Goal: Task Accomplishment & Management: Manage account settings

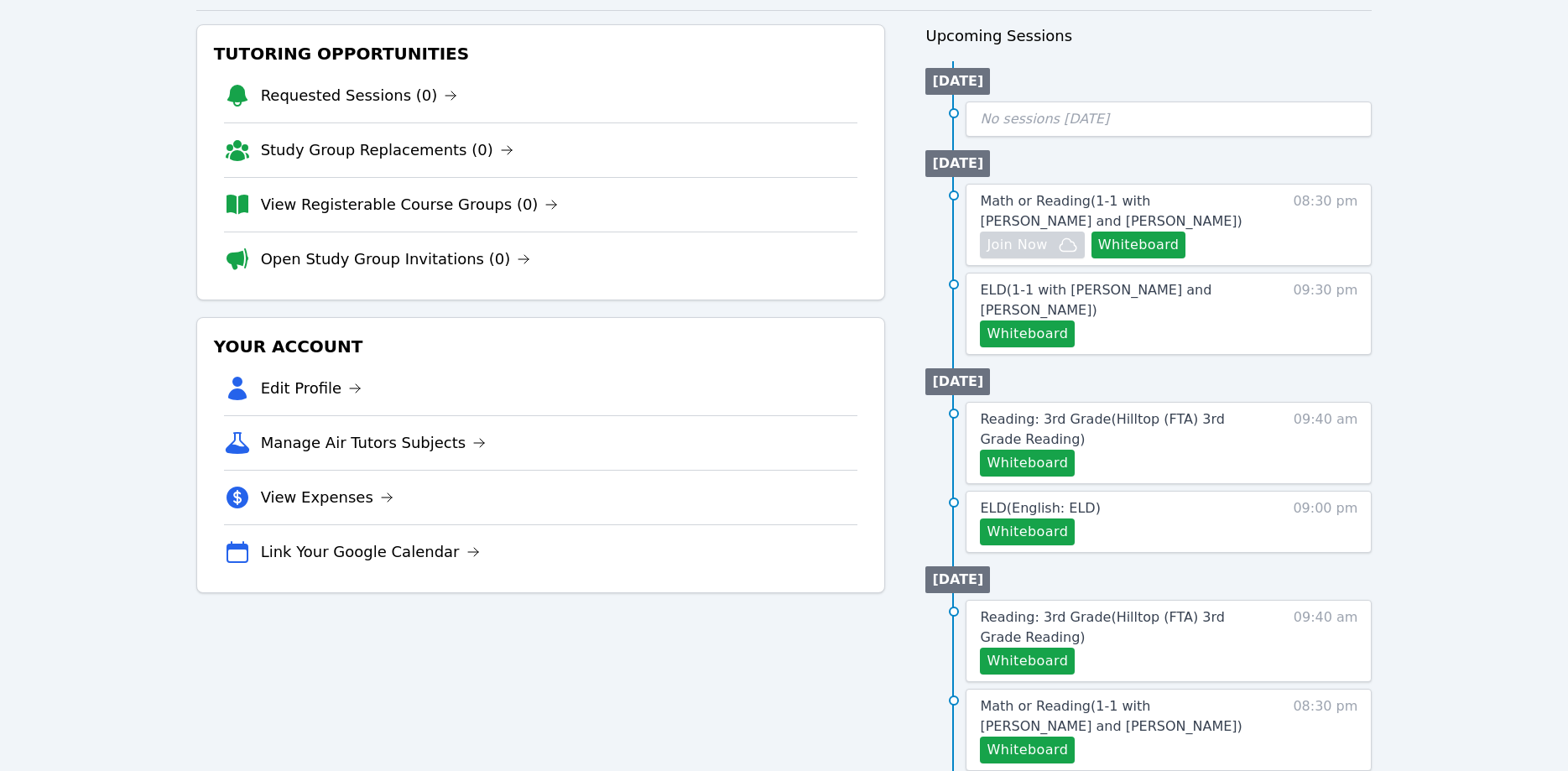
scroll to position [171, 0]
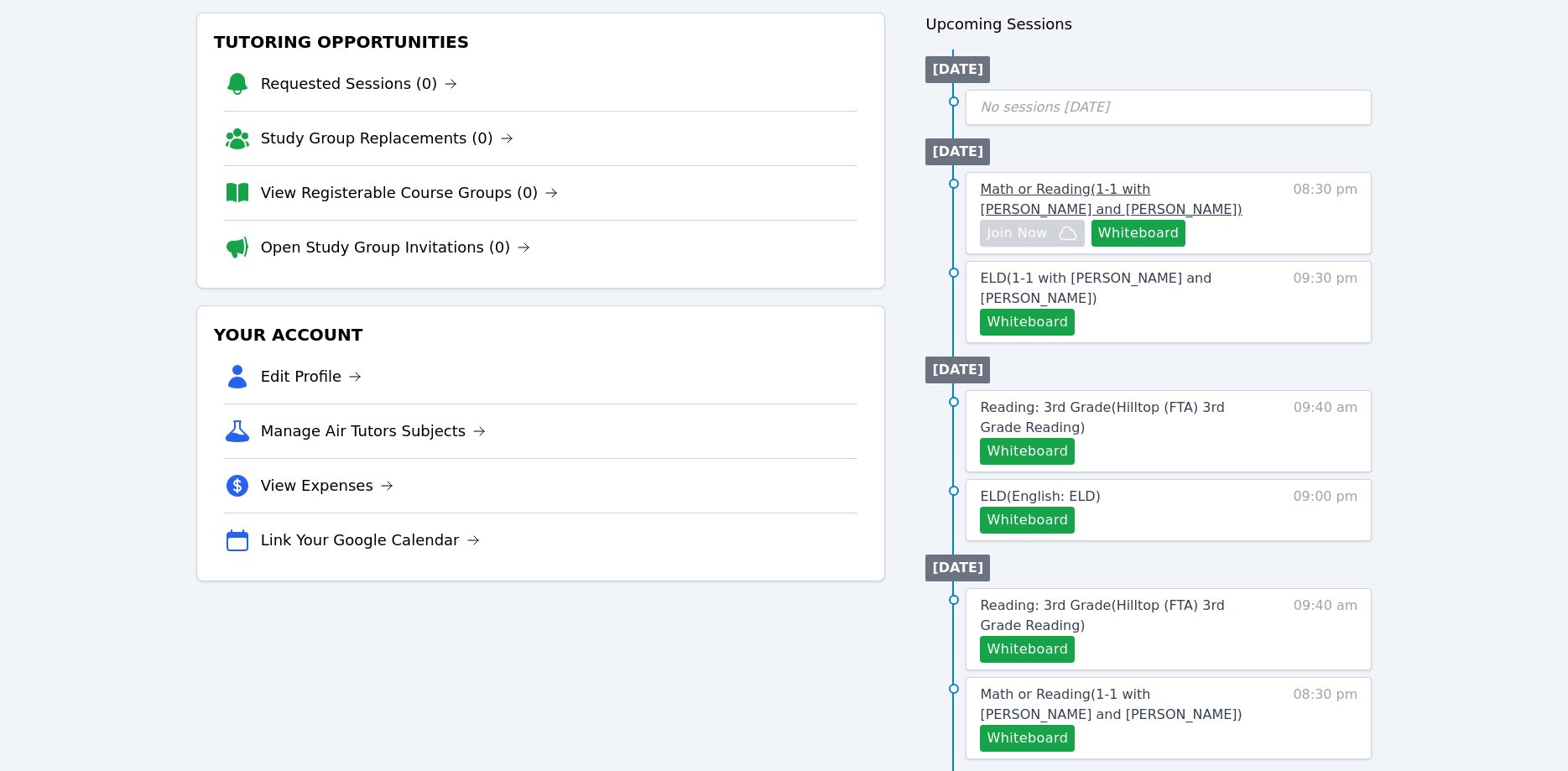
click at [1203, 194] on span "Math or Reading ( 1-1 with [PERSON_NAME] and [PERSON_NAME] )" at bounding box center [1111, 199] width 262 height 36
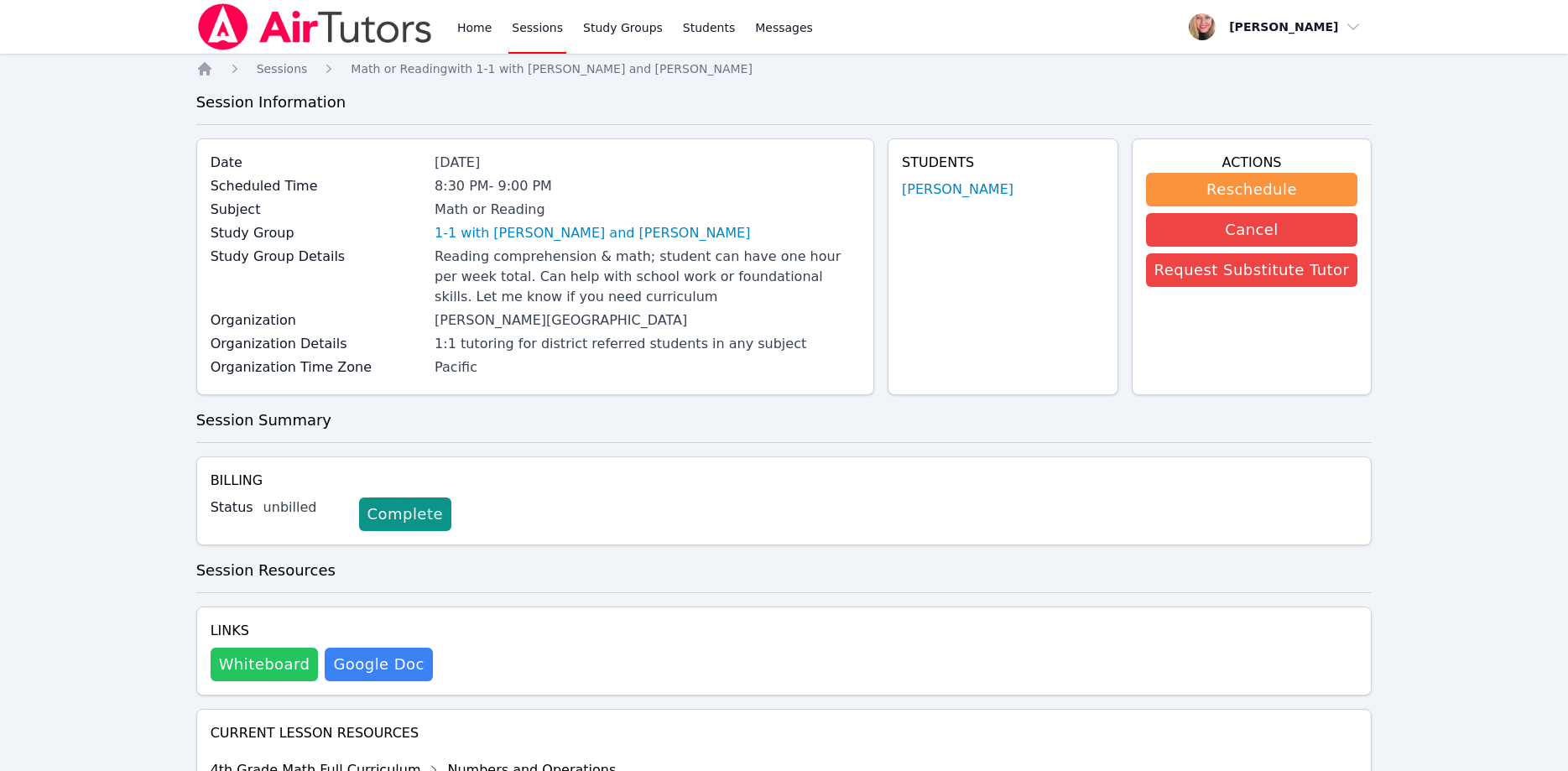
click at [270, 665] on button "Whiteboard" at bounding box center [264, 664] width 108 height 33
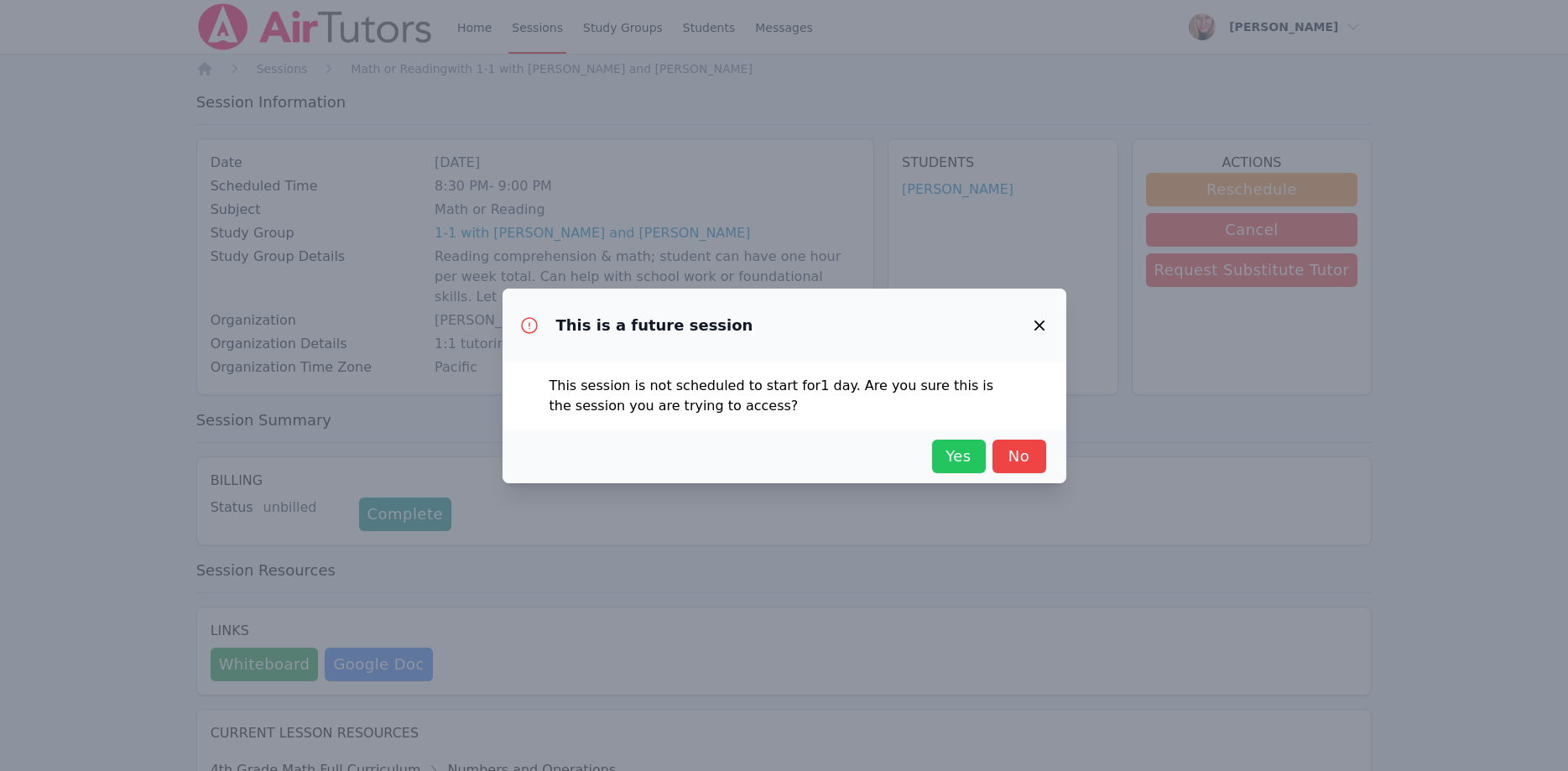
click at [945, 467] on span "Yes" at bounding box center [959, 456] width 37 height 24
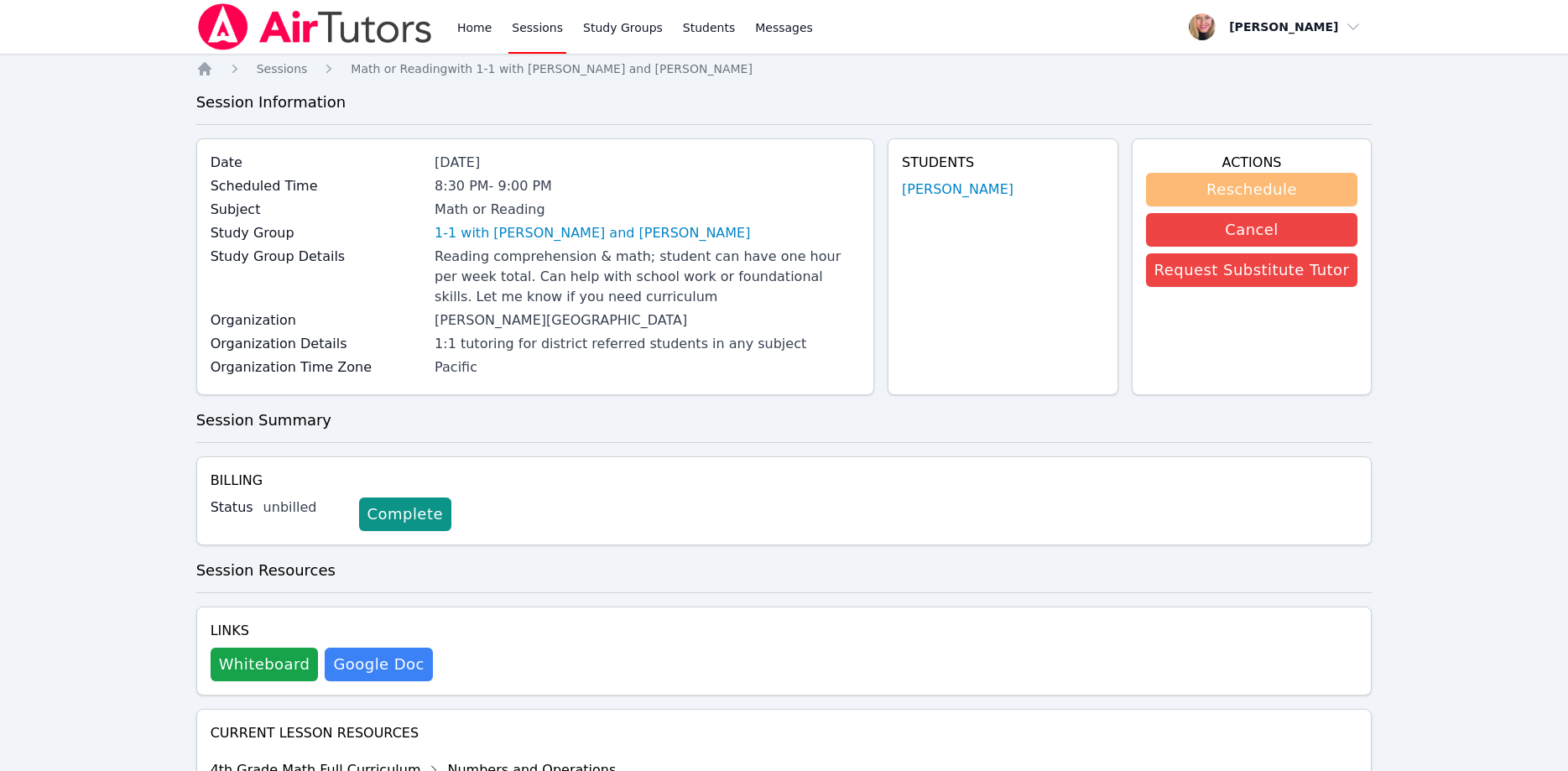
click at [1226, 184] on button "Reschedule" at bounding box center [1252, 189] width 212 height 33
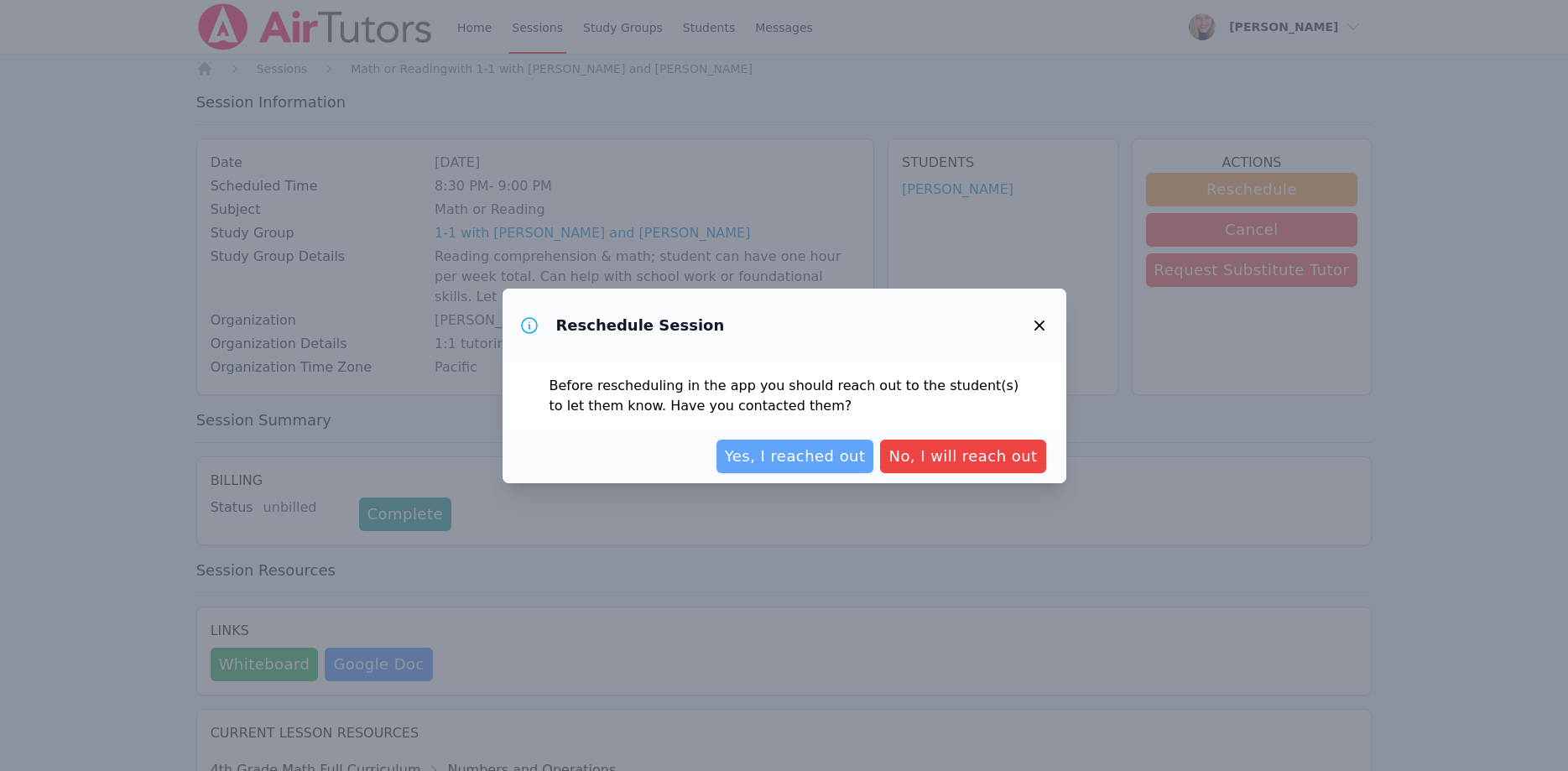
click at [848, 456] on span "Yes, I reached out" at bounding box center [795, 456] width 141 height 24
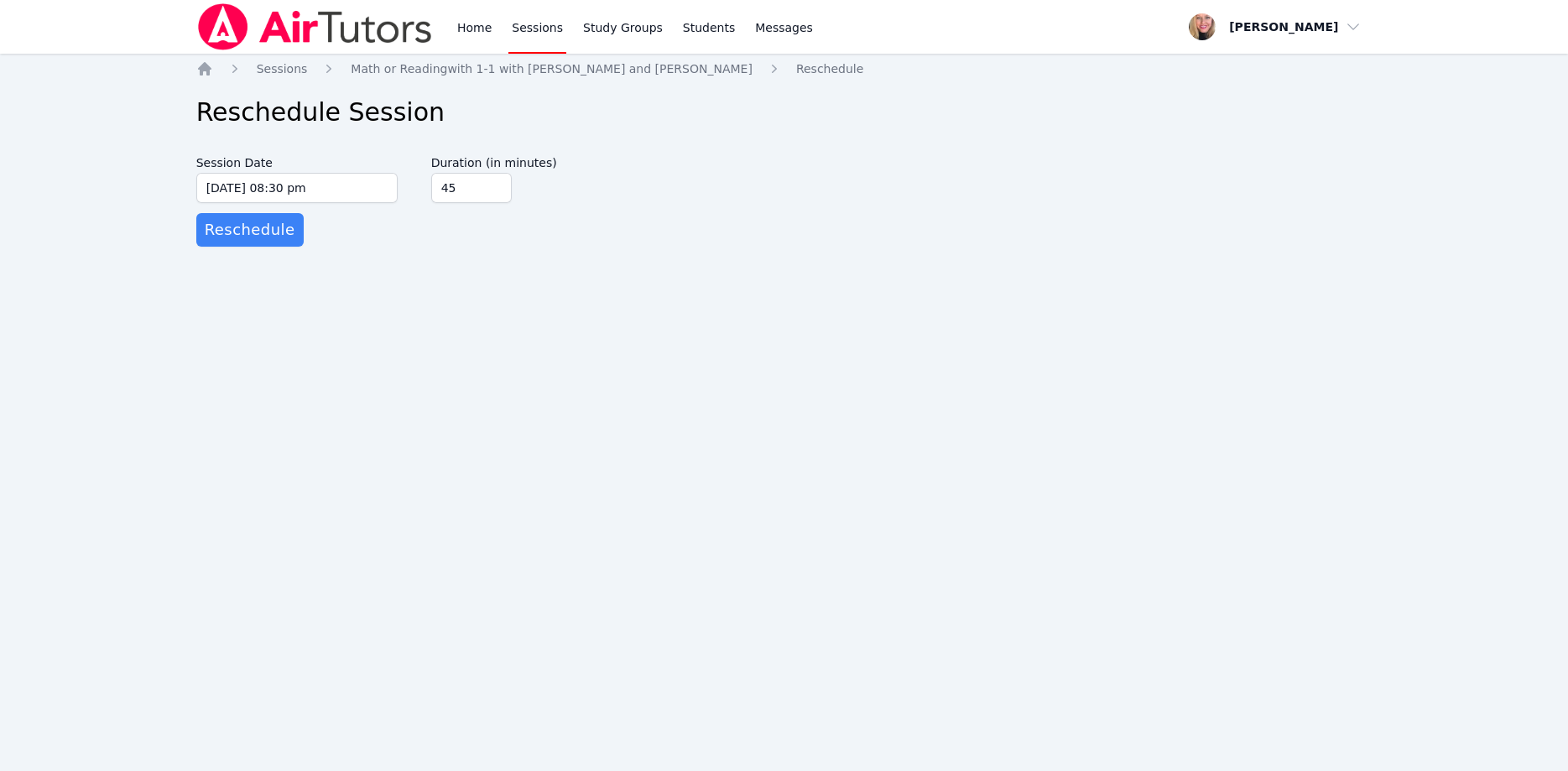
click at [497, 184] on input "45" at bounding box center [472, 188] width 80 height 31
type input "60"
click at [497, 184] on input "60" at bounding box center [472, 188] width 80 height 31
click at [251, 225] on span "Reschedule" at bounding box center [250, 230] width 91 height 24
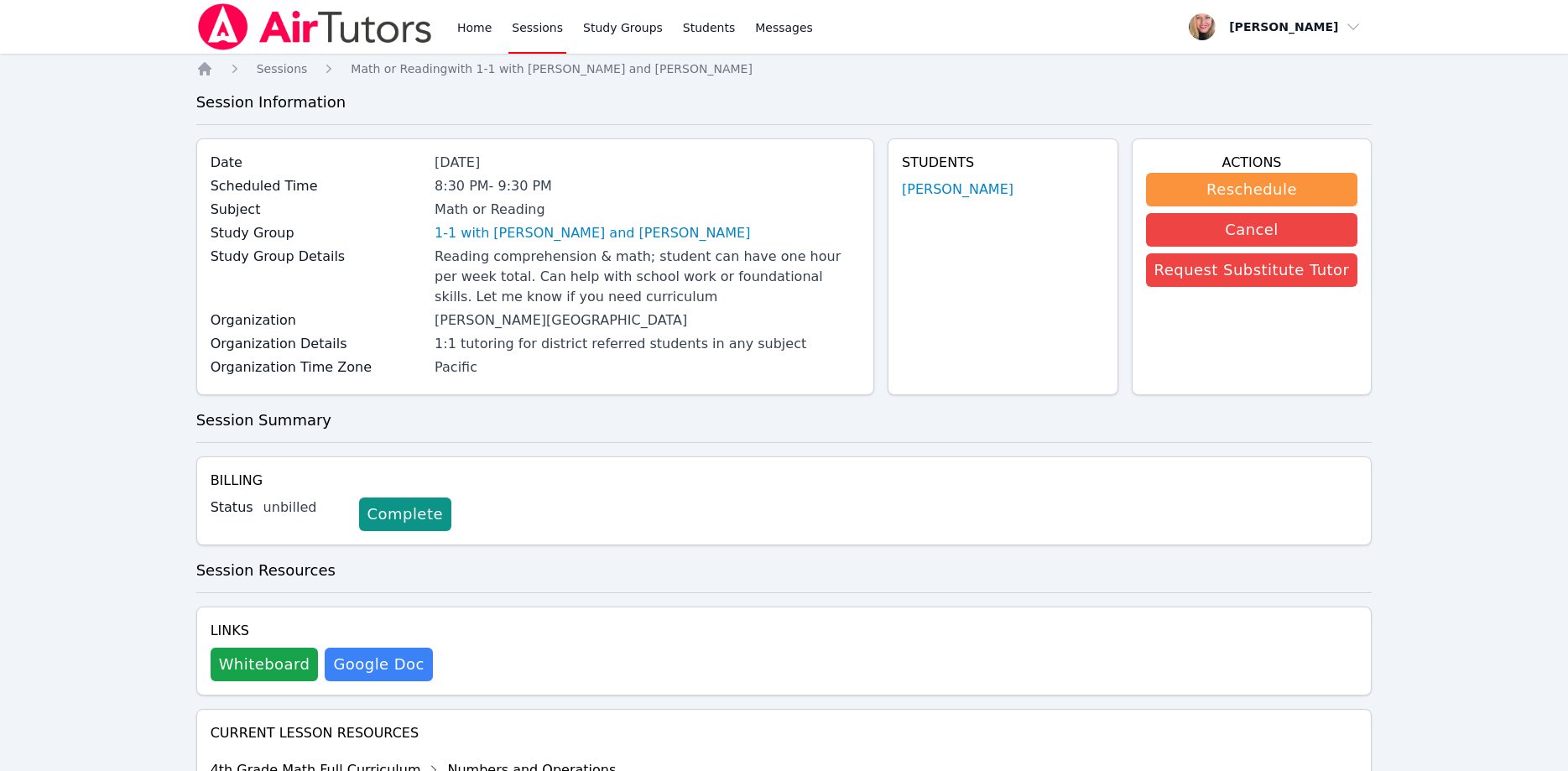
click at [540, 37] on link "Sessions" at bounding box center [537, 27] width 58 height 54
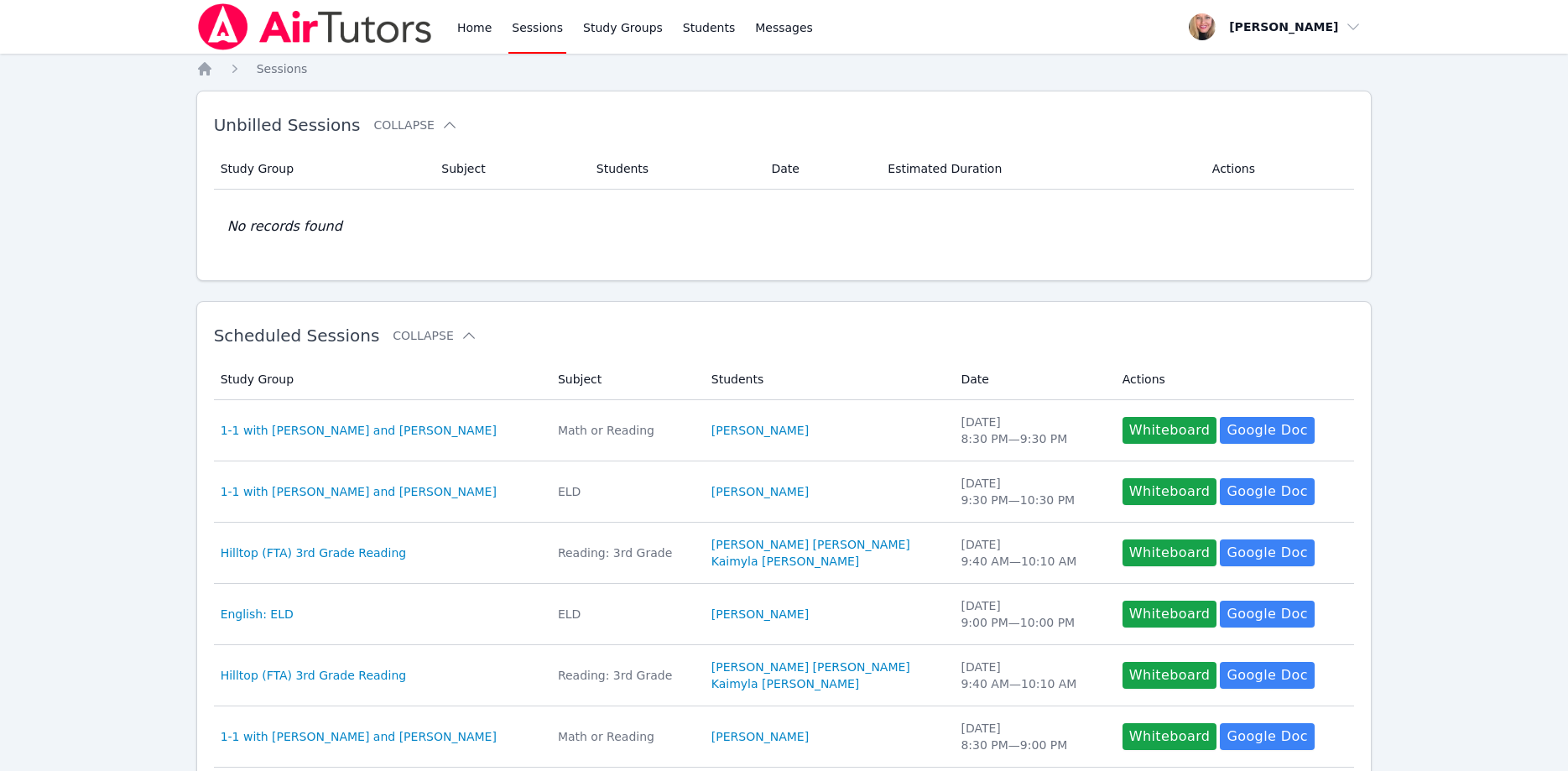
drag, startPoint x: 462, startPoint y: 25, endPoint x: 639, endPoint y: 136, distance: 208.9
click at [462, 24] on link "Home" at bounding box center [474, 27] width 41 height 54
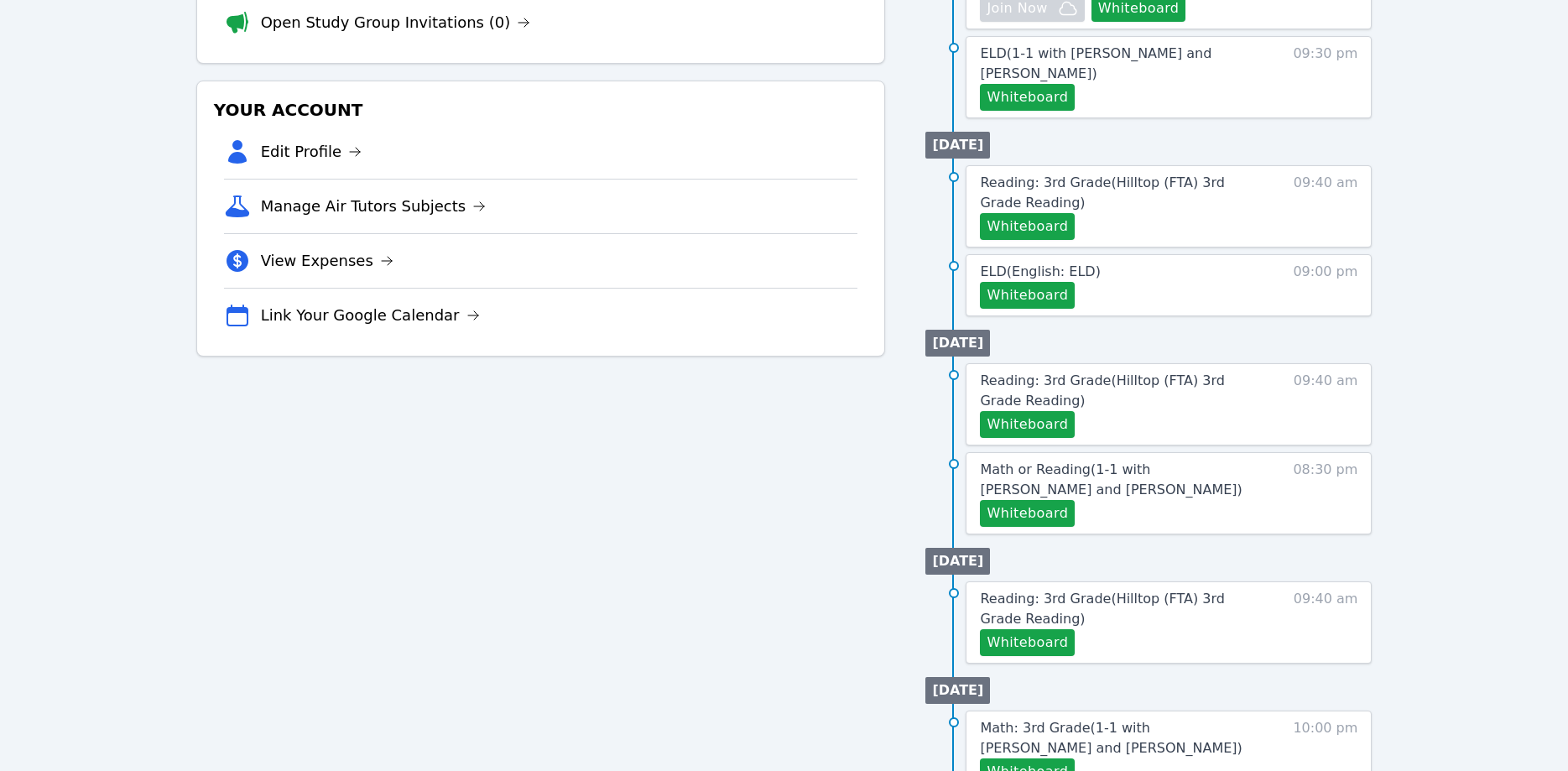
scroll to position [428, 0]
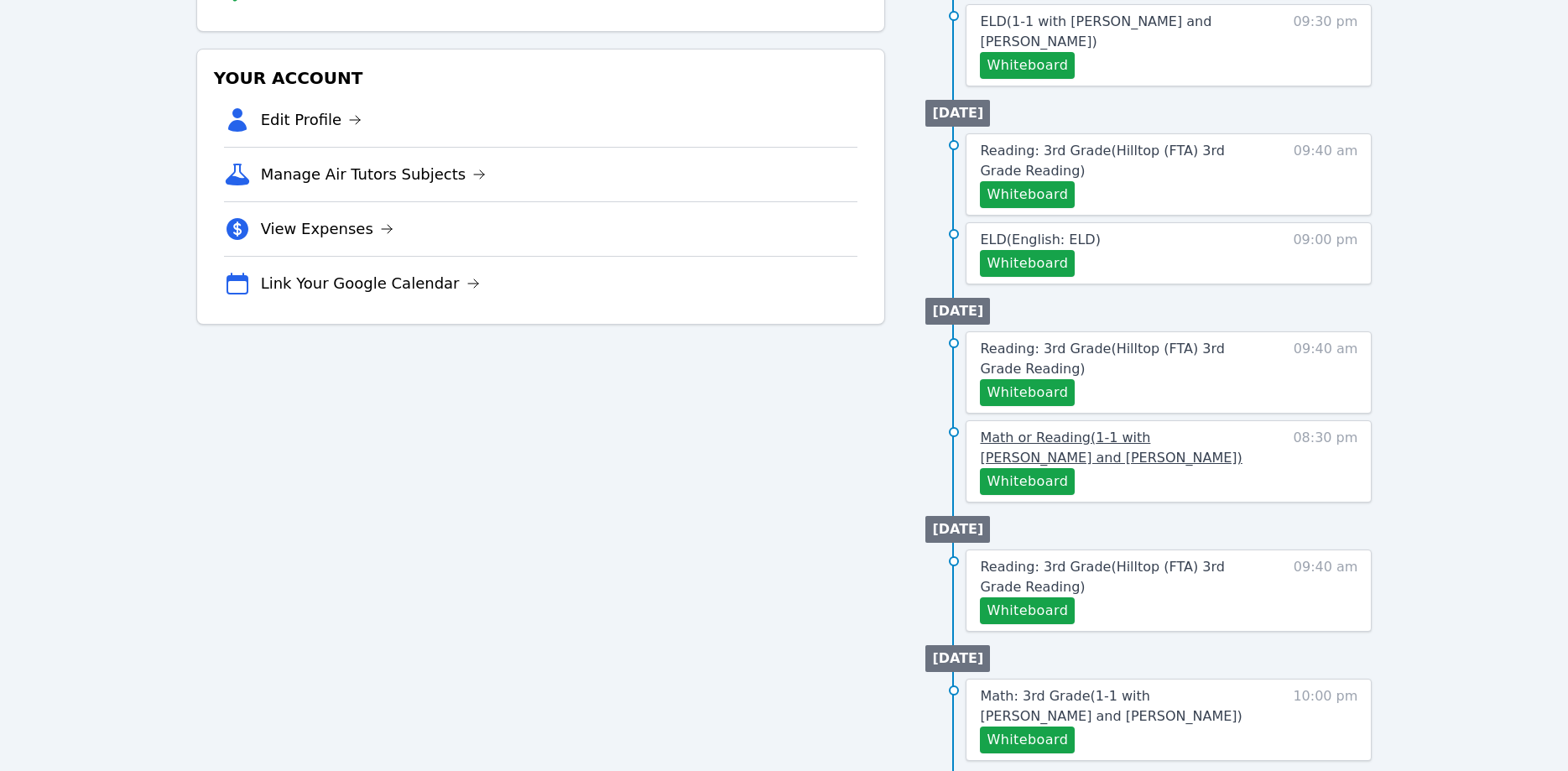
click at [1116, 430] on span "Math or Reading ( 1-1 with [PERSON_NAME] and [PERSON_NAME] )" at bounding box center [1111, 448] width 262 height 36
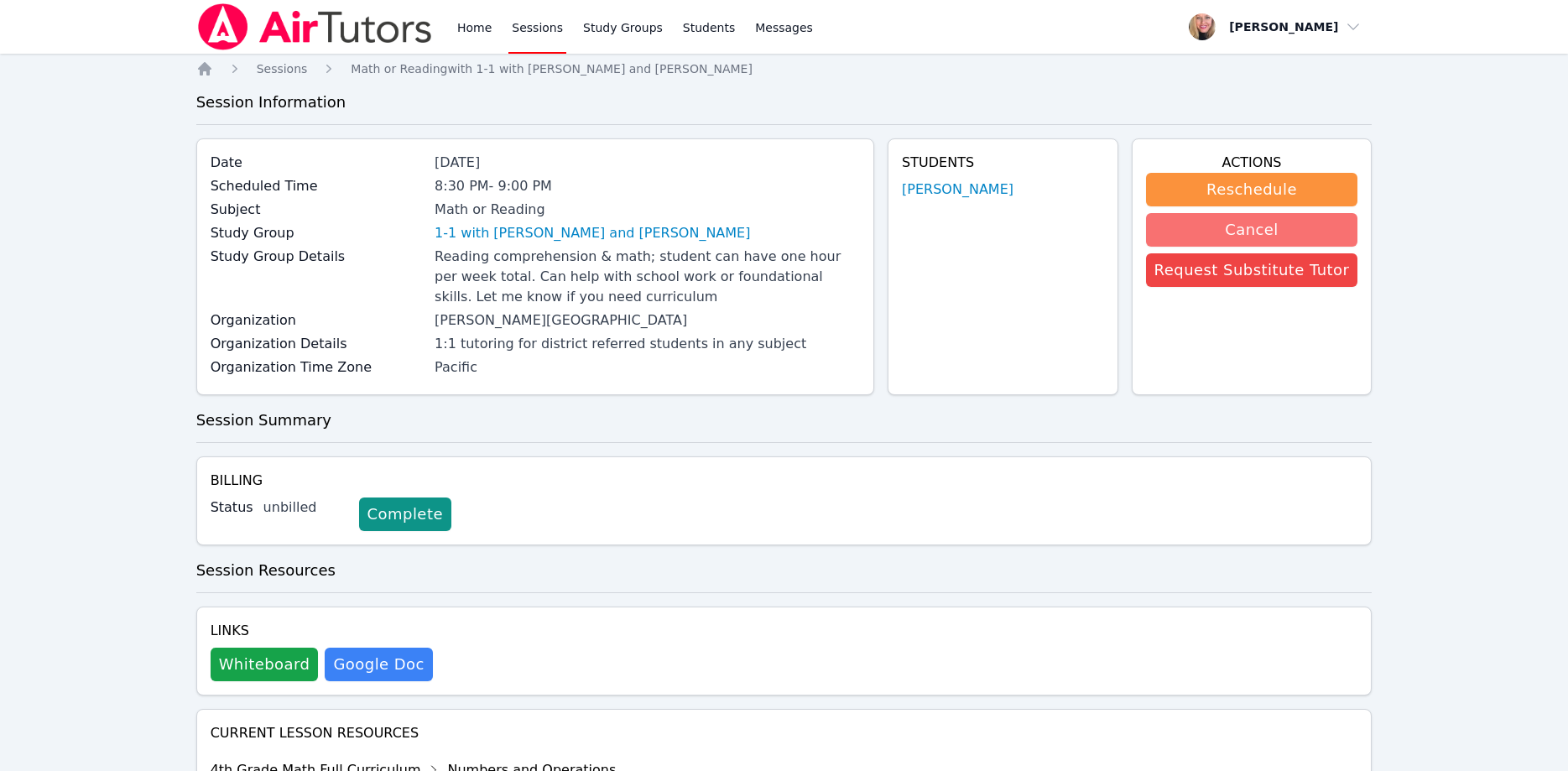
click at [1280, 229] on button "Cancel" at bounding box center [1252, 230] width 212 height 33
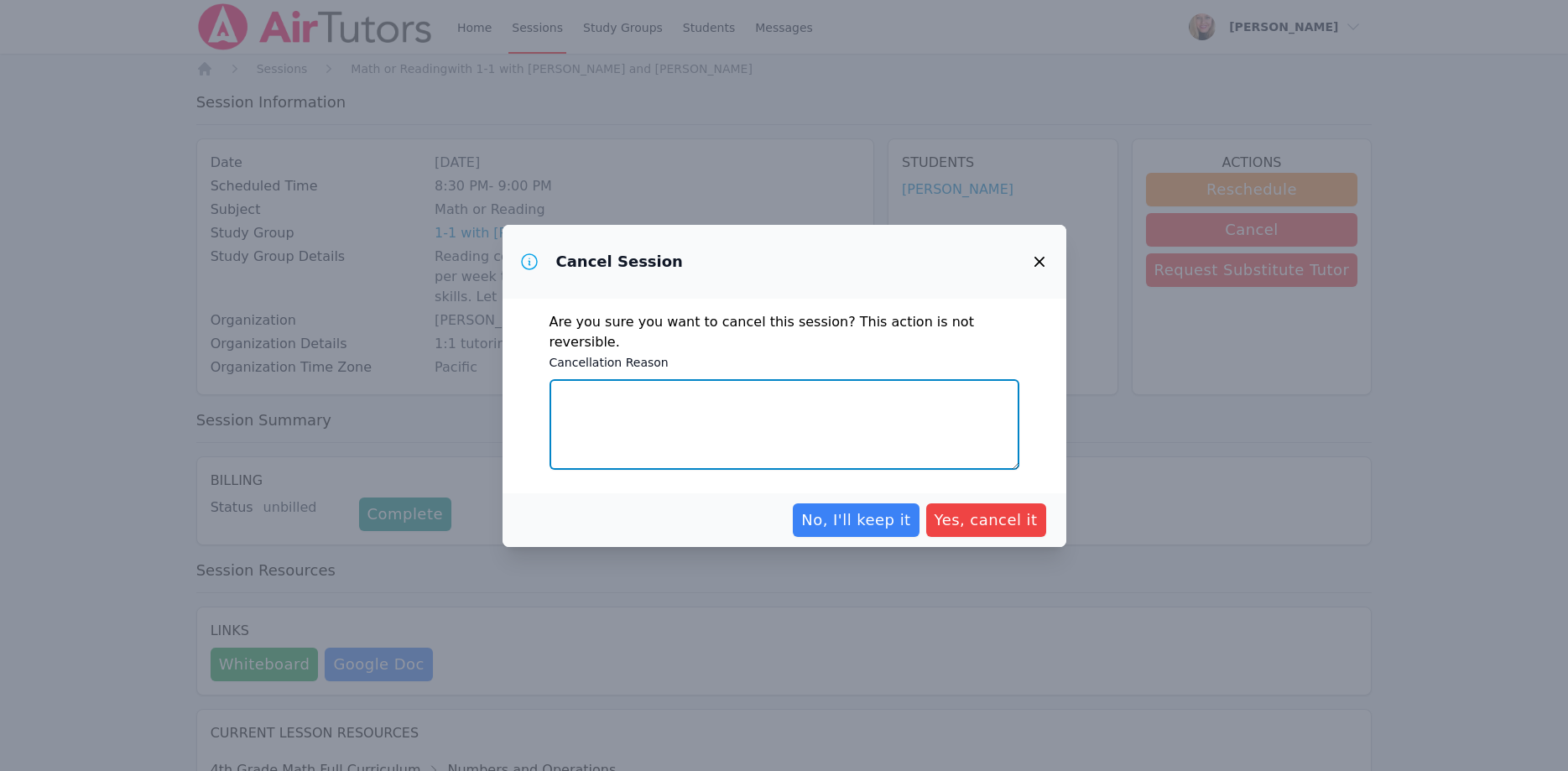
click at [866, 420] on textarea "Cancellation Reason" at bounding box center [784, 424] width 470 height 91
click at [651, 383] on textarea "Student will do a one hour session this week instead of 2 30 minute sessions." at bounding box center [784, 424] width 470 height 91
click at [954, 388] on textarea "Student will do a one hour session this week instead of 2 30 minute sessions." at bounding box center [784, 424] width 470 height 91
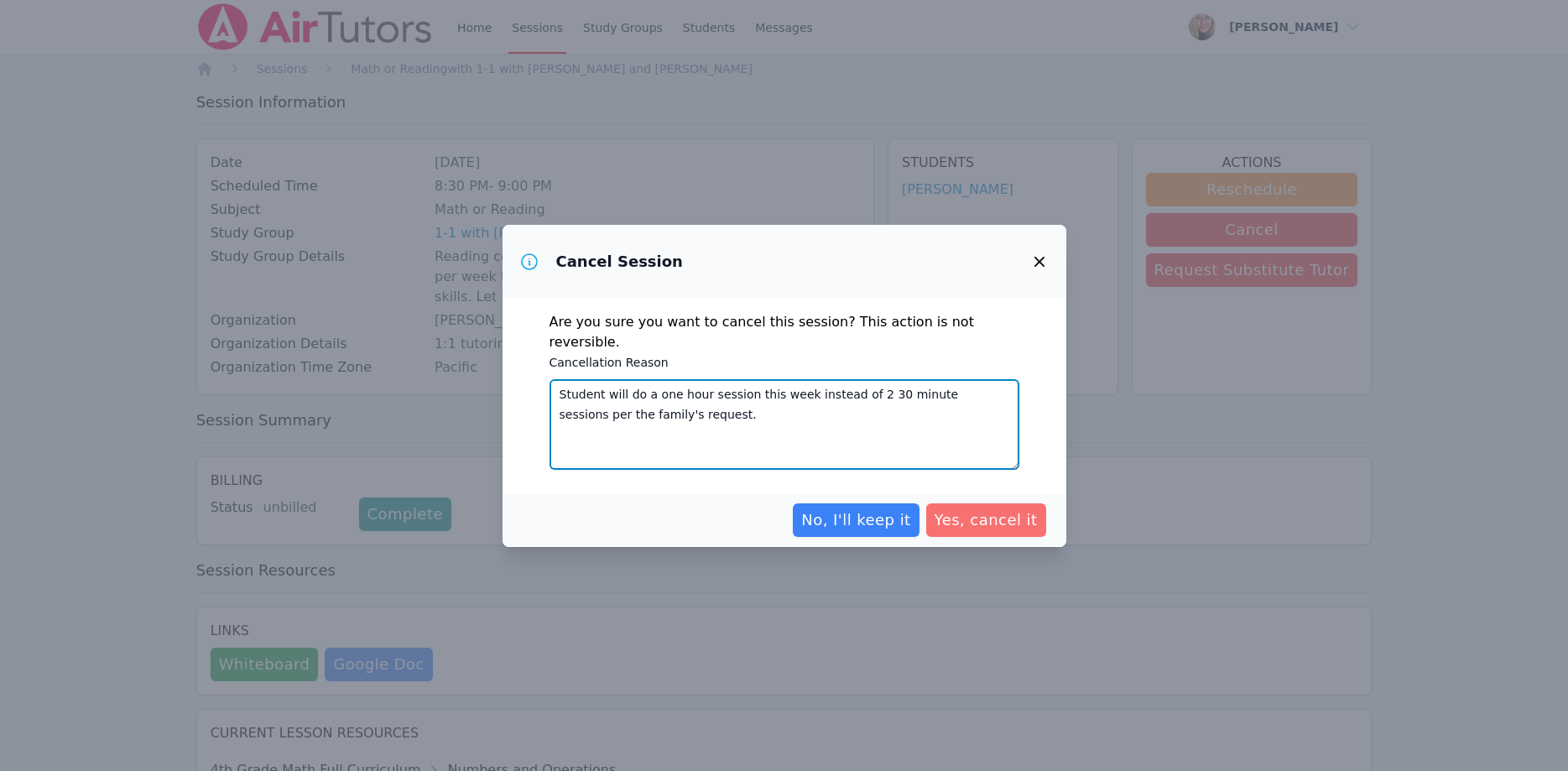
type textarea "Student will do a one hour session this week instead of 2 30 minute sessions pe…"
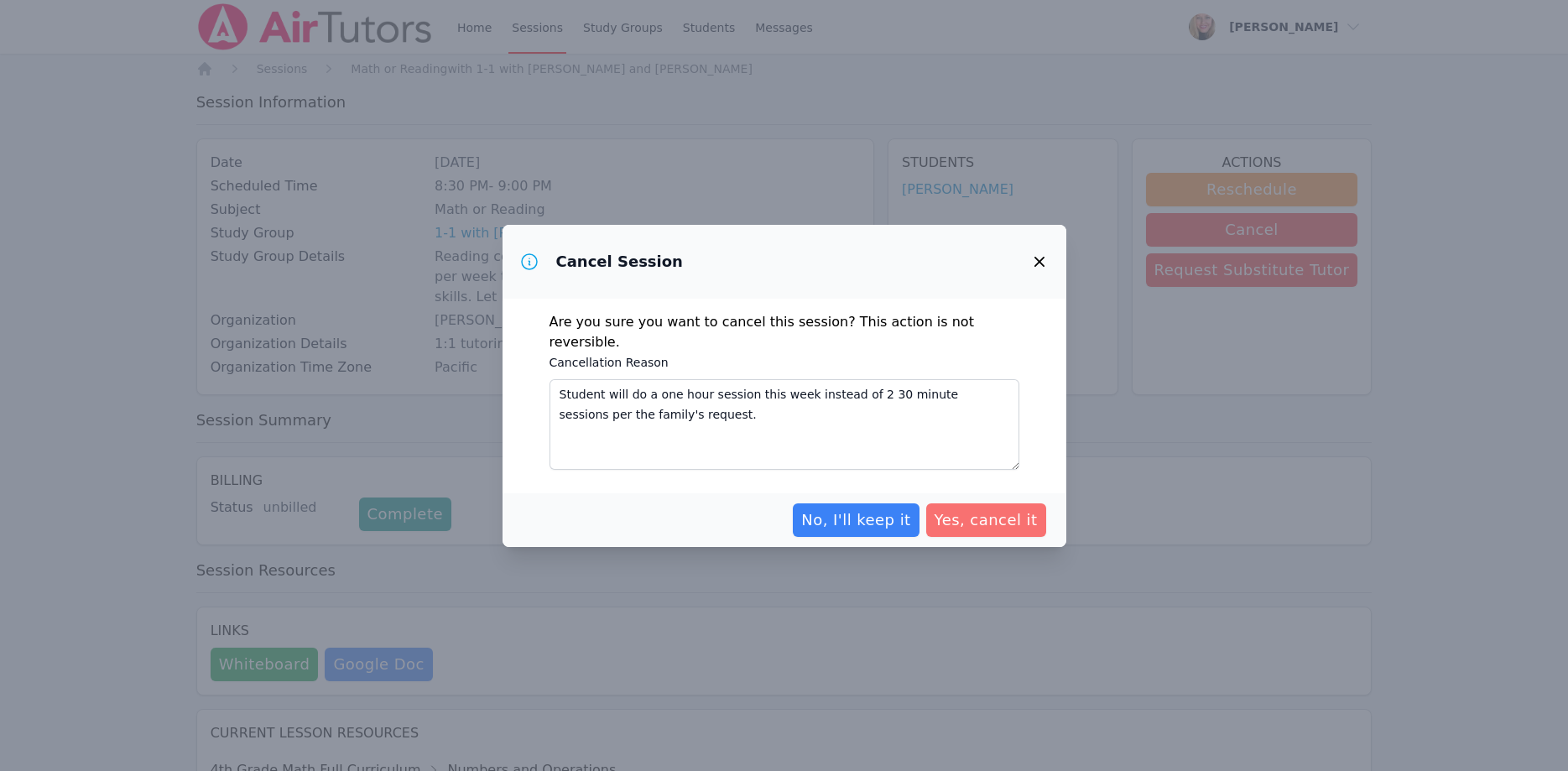
click at [1000, 508] on span "Yes, cancel it" at bounding box center [986, 519] width 103 height 24
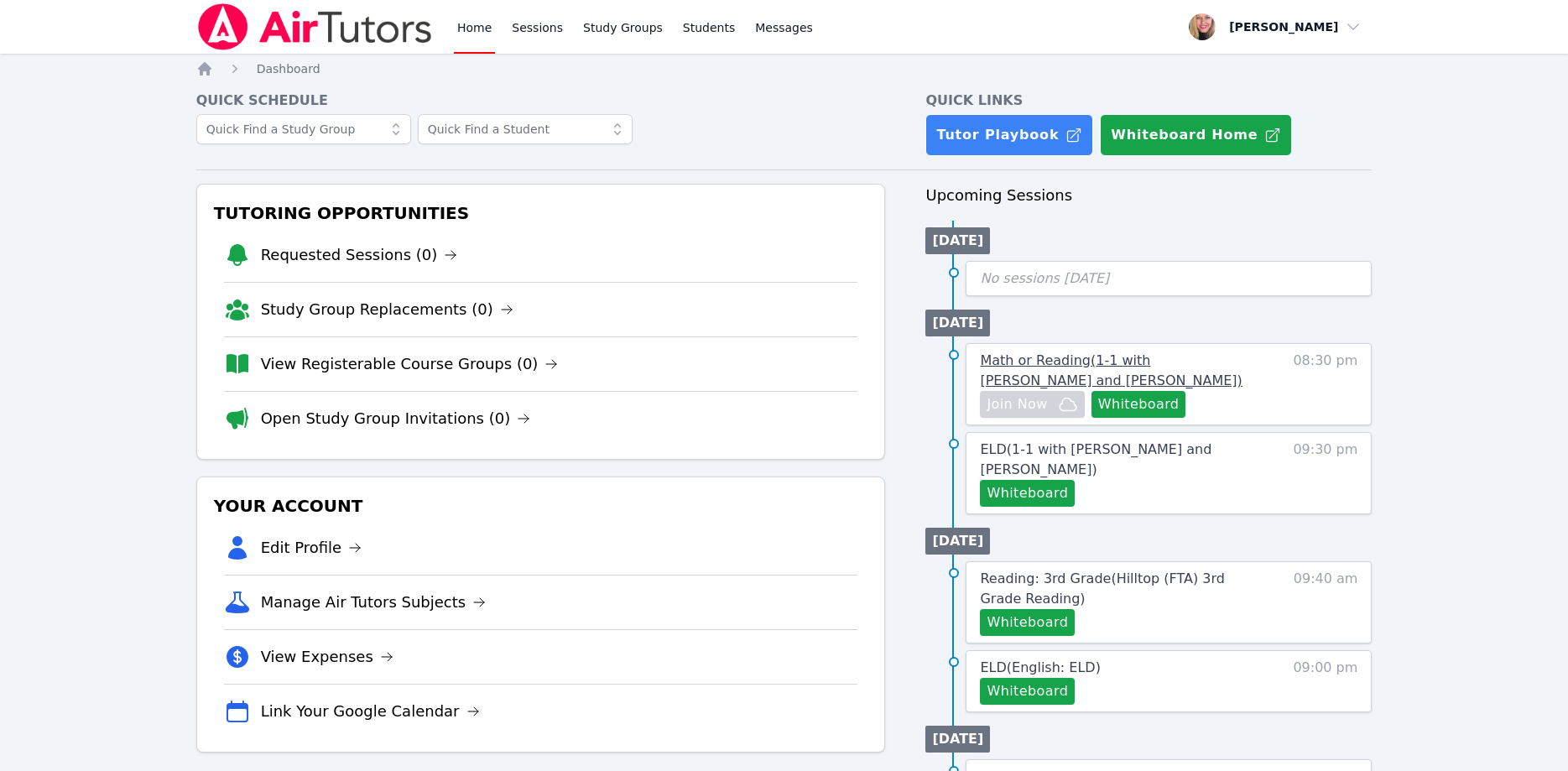
click at [1142, 365] on span "Math or Reading ( 1-1 with [PERSON_NAME] and [PERSON_NAME] )" at bounding box center [1111, 370] width 262 height 36
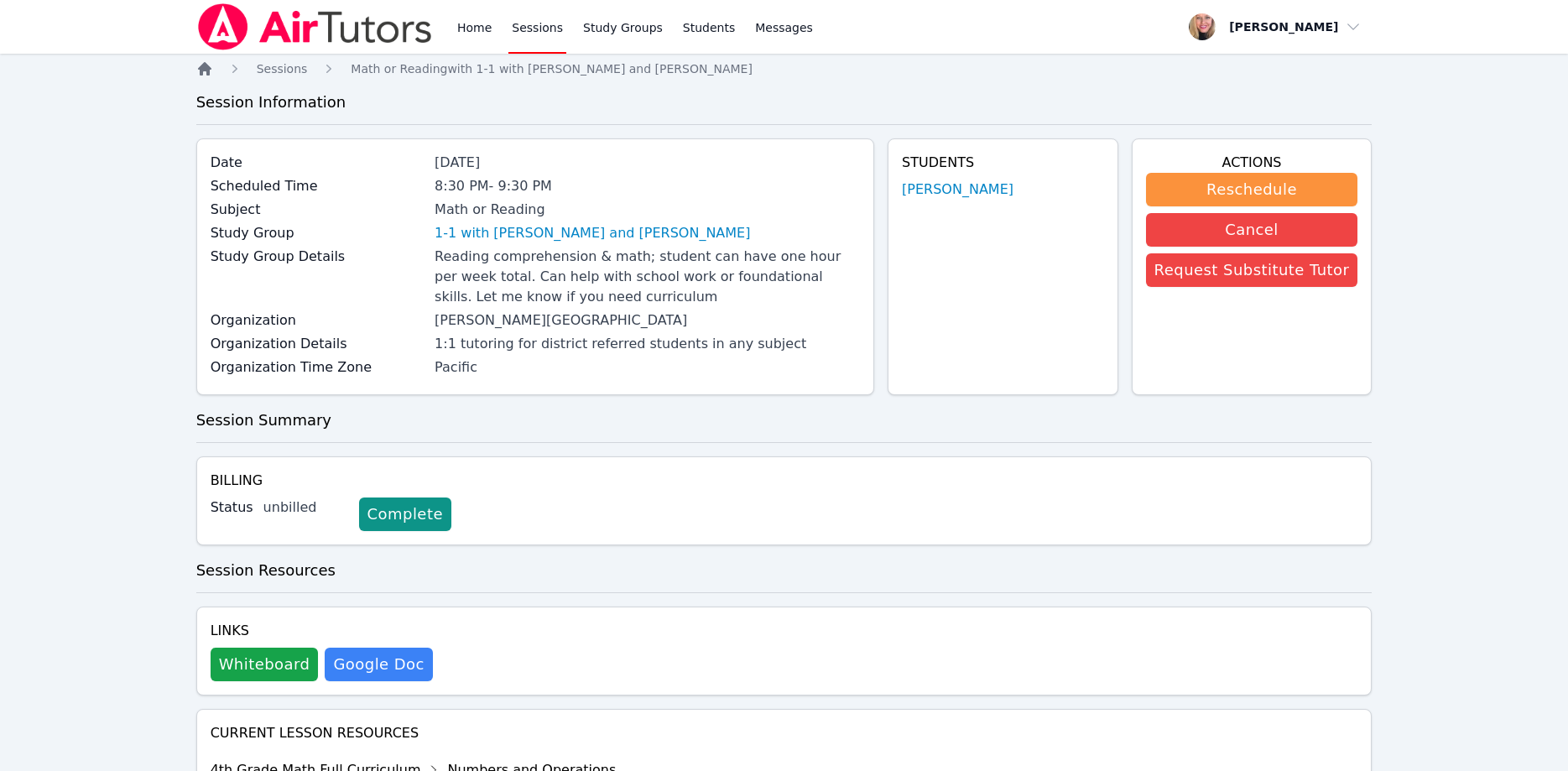
click at [210, 65] on icon "Breadcrumb" at bounding box center [205, 69] width 17 height 17
